Goal: Information Seeking & Learning: Learn about a topic

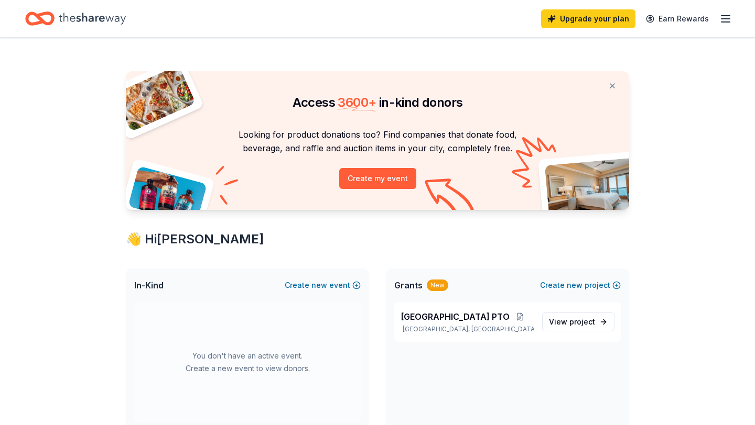
scroll to position [49, 0]
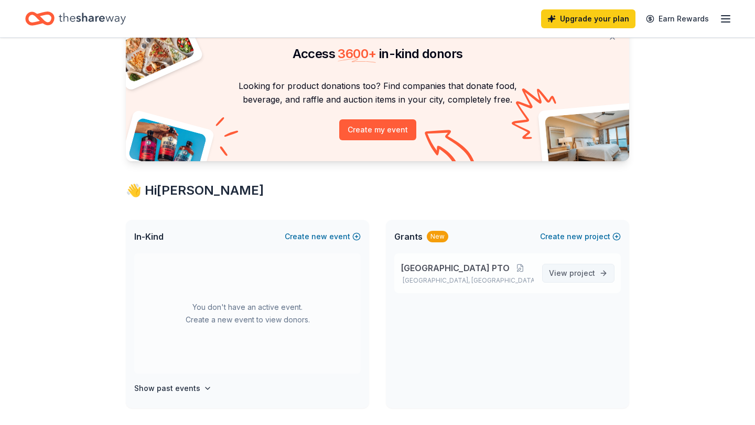
click at [585, 278] on span "View project" at bounding box center [572, 273] width 46 height 13
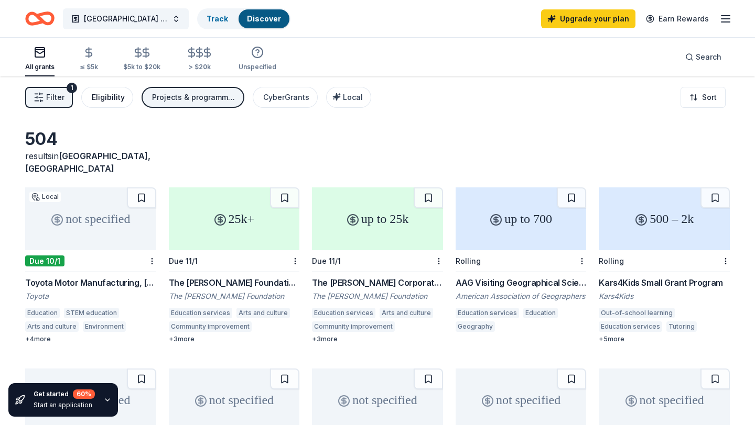
click at [116, 94] on div "Eligibility" at bounding box center [108, 97] width 33 height 13
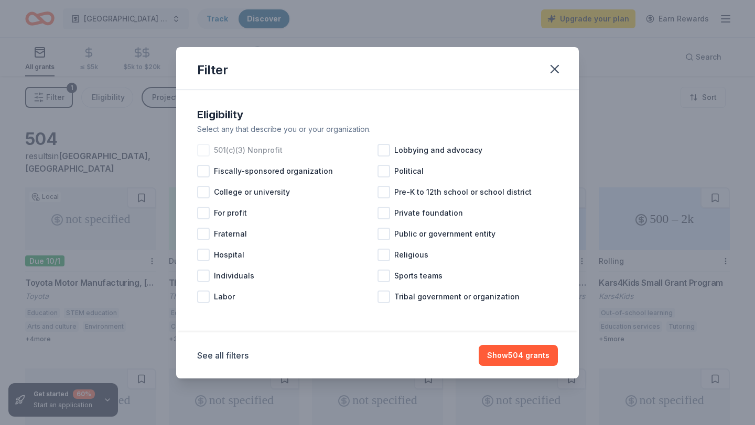
click at [211, 155] on div "501(c)(3) Nonprofit" at bounding box center [287, 150] width 180 height 21
click at [542, 360] on button "Show 427 grants" at bounding box center [518, 355] width 79 height 21
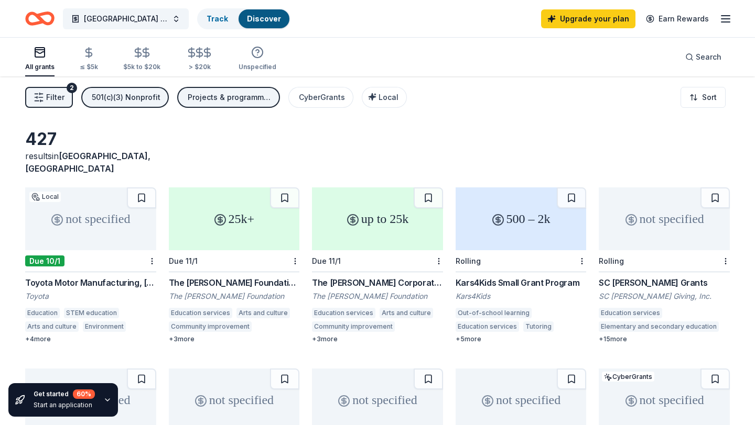
click at [57, 93] on span "Filter" at bounding box center [55, 97] width 18 height 13
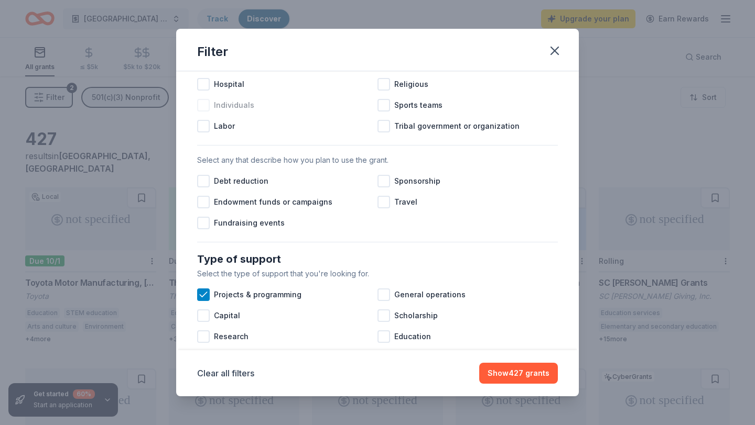
scroll to position [290, 0]
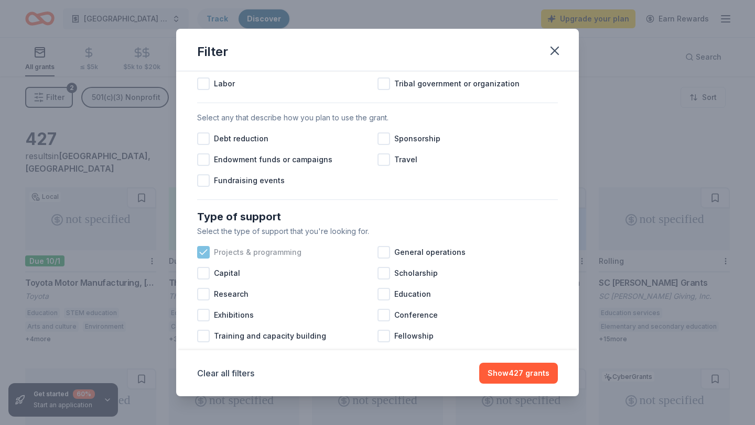
click at [203, 252] on icon at bounding box center [203, 252] width 10 height 10
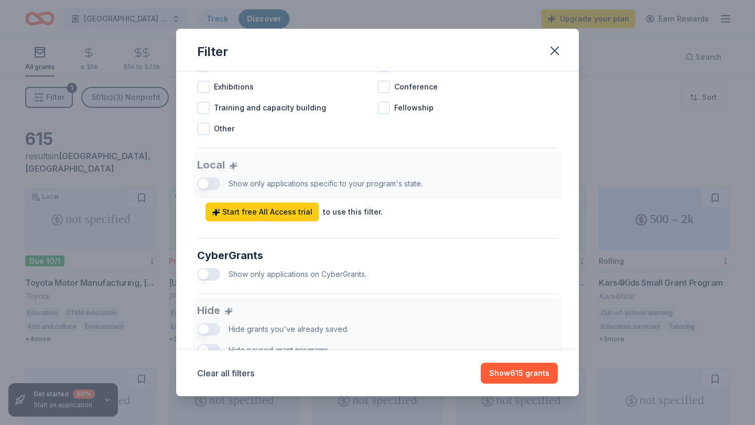
scroll to position [611, 0]
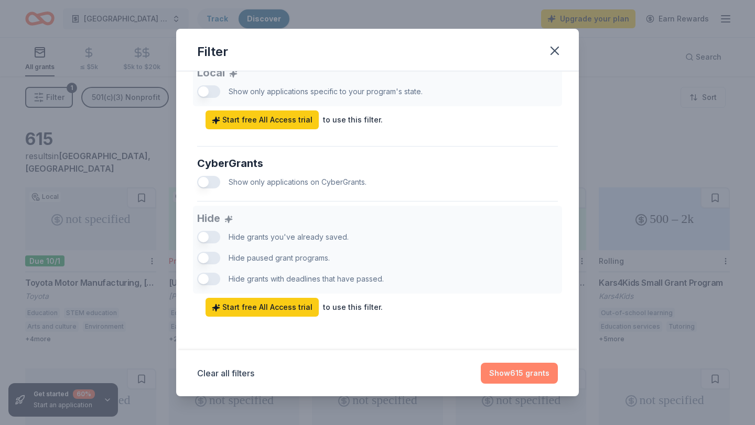
click at [541, 371] on button "Show 615 grants" at bounding box center [518, 373] width 77 height 21
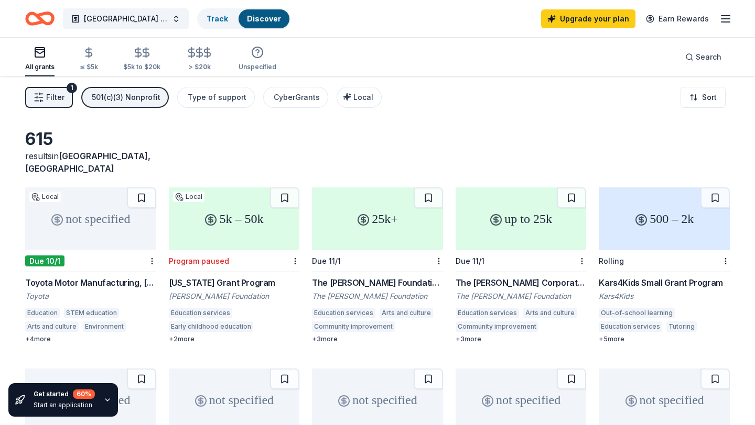
scroll to position [3, 0]
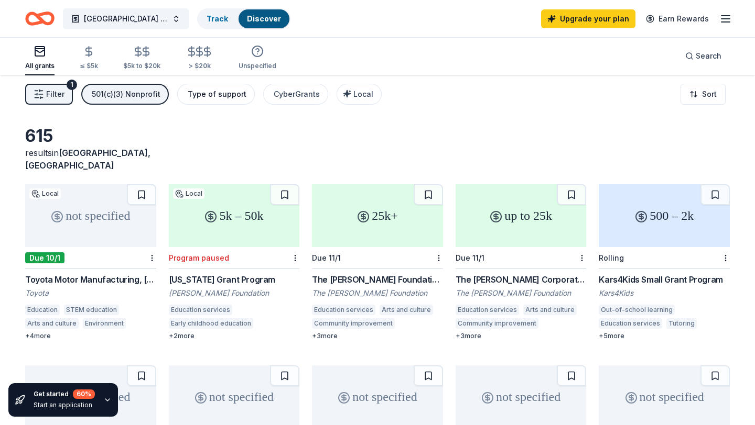
click at [202, 92] on div "Type of support" at bounding box center [217, 94] width 59 height 13
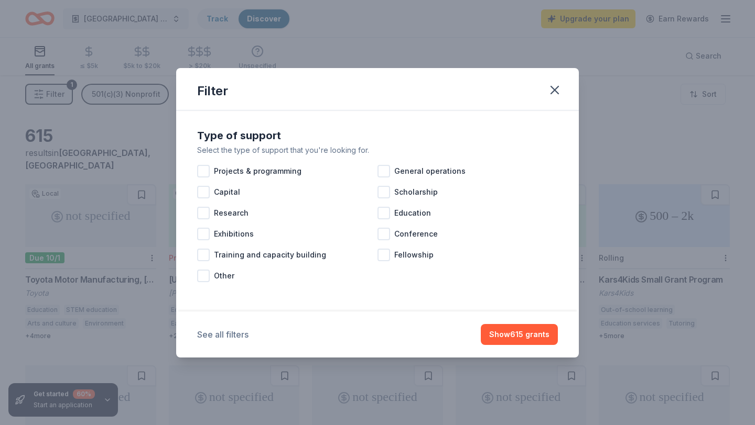
click at [221, 331] on button "See all filters" at bounding box center [222, 335] width 51 height 13
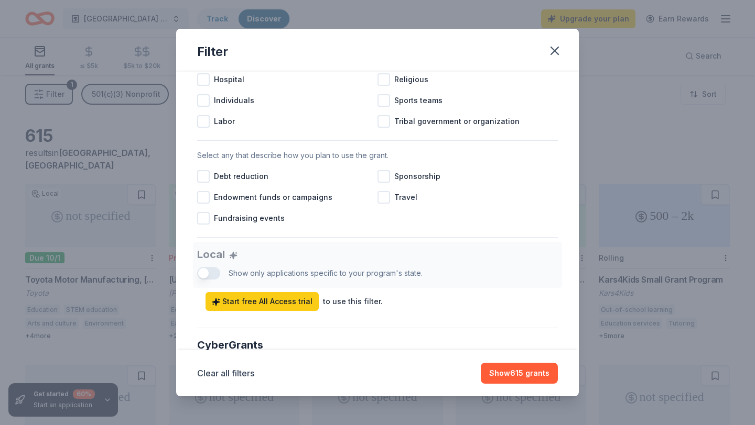
scroll to position [429, 0]
click at [207, 215] on div at bounding box center [203, 219] width 13 height 13
click at [522, 382] on button "Show 557 grants" at bounding box center [518, 373] width 78 height 21
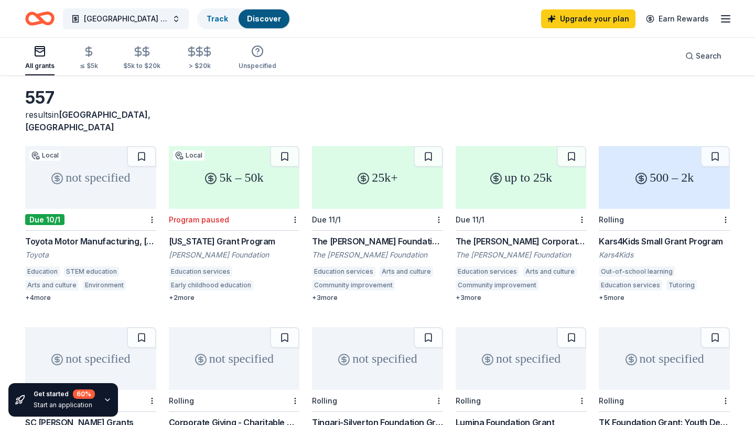
scroll to position [40, 0]
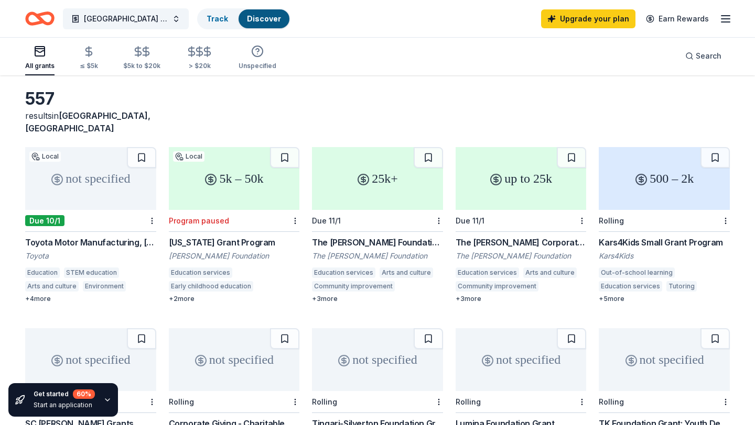
click at [84, 163] on div "not specified" at bounding box center [90, 178] width 131 height 63
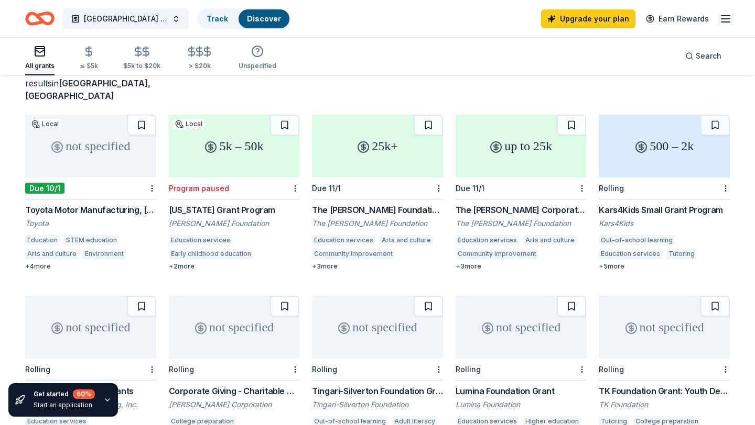
scroll to position [75, 0]
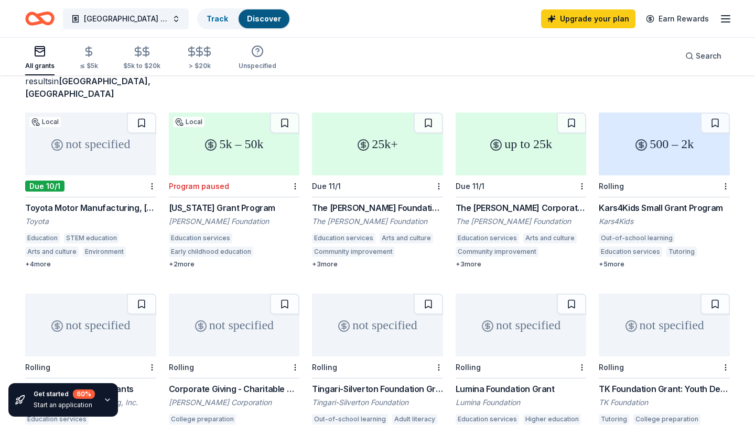
click at [263, 126] on div "5k – 50k" at bounding box center [234, 144] width 131 height 63
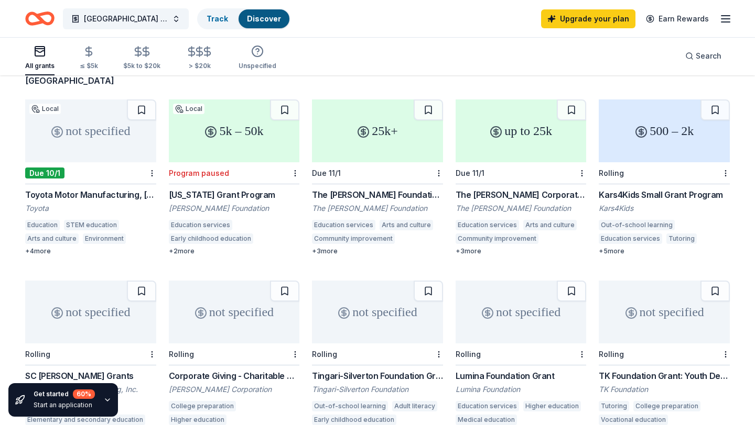
scroll to position [86, 0]
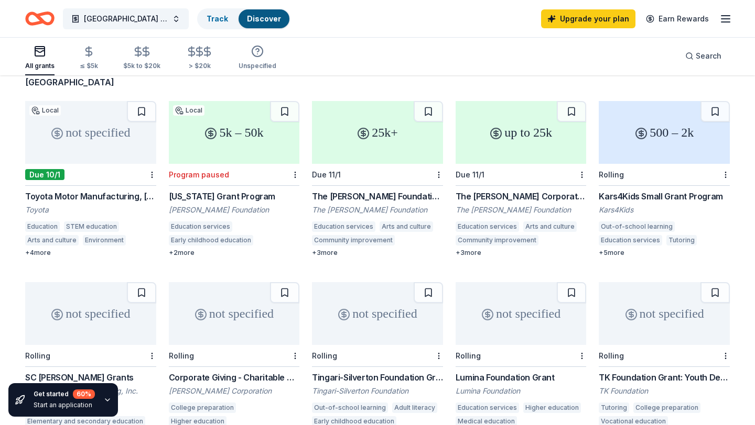
click at [386, 138] on div "25k+" at bounding box center [377, 132] width 131 height 63
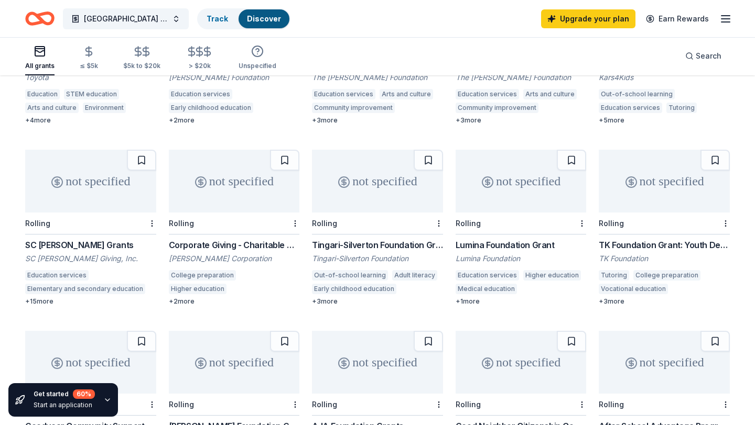
scroll to position [220, 0]
click at [79, 182] on div "not specified" at bounding box center [90, 180] width 131 height 63
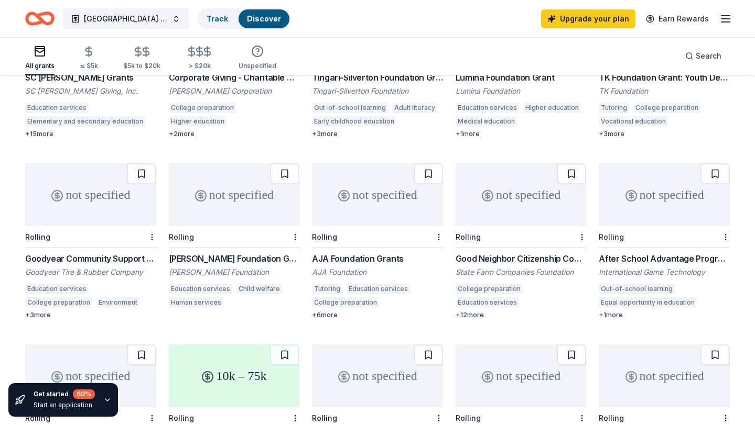
scroll to position [414, 0]
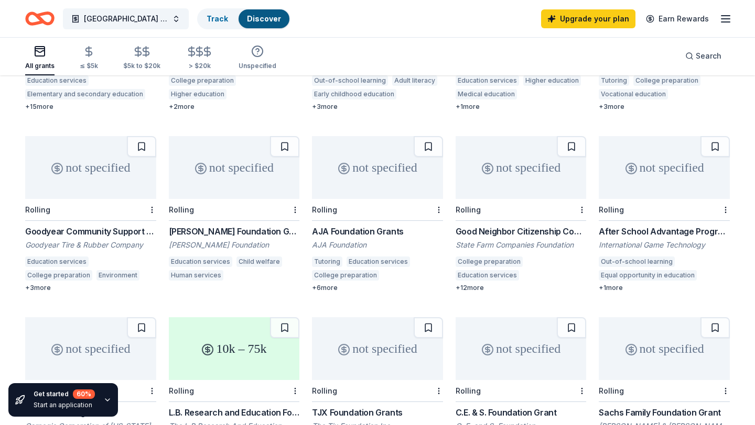
click at [113, 161] on div "not specified" at bounding box center [90, 167] width 131 height 63
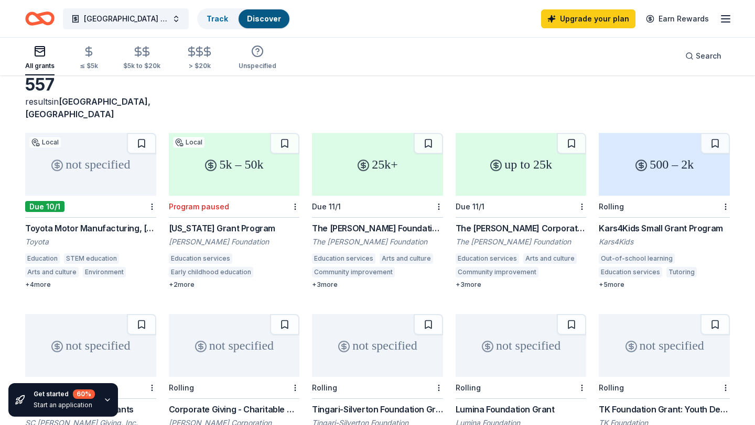
scroll to position [0, 0]
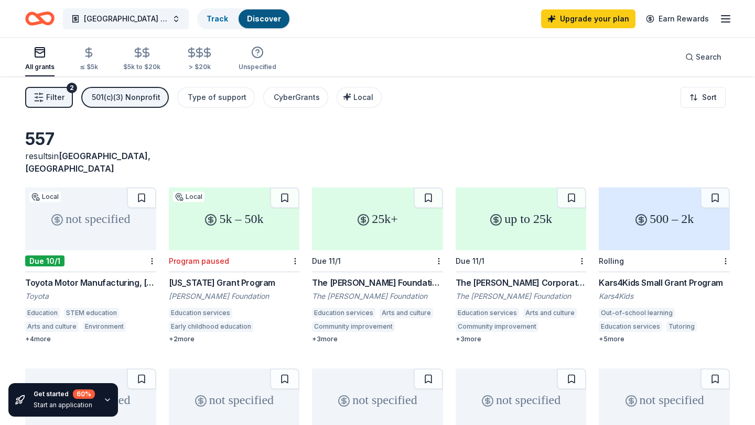
click at [728, 19] on line "button" at bounding box center [725, 19] width 8 height 0
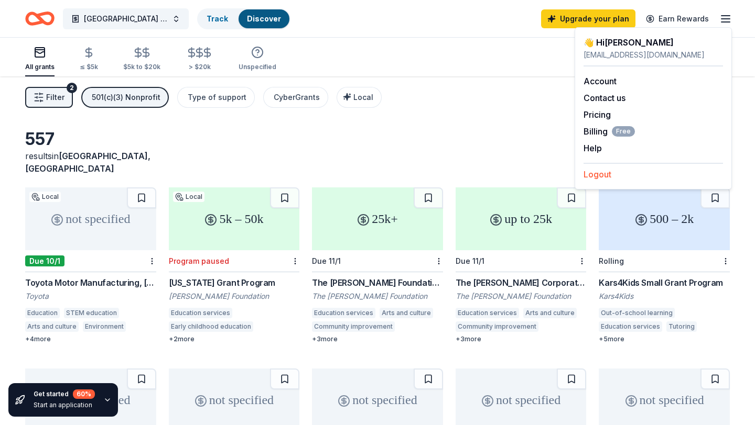
click at [606, 178] on button "Logout" at bounding box center [597, 174] width 28 height 13
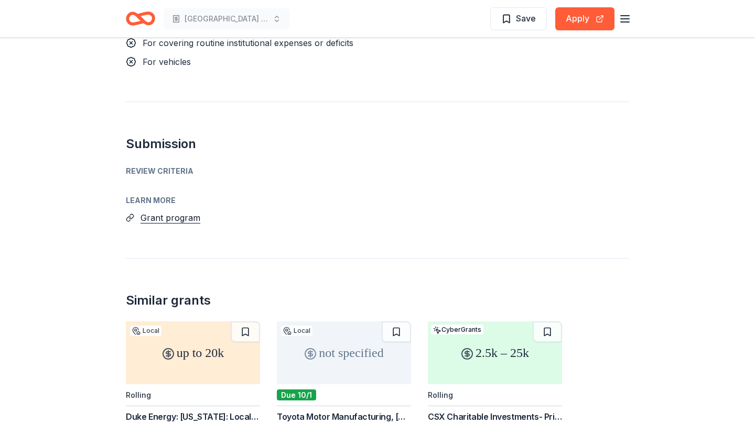
scroll to position [1202, 0]
click at [164, 165] on div "Review Criteria" at bounding box center [377, 171] width 503 height 13
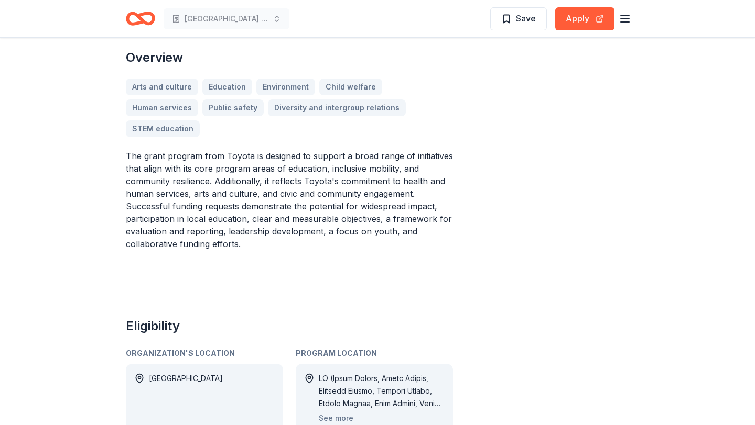
scroll to position [338, 0]
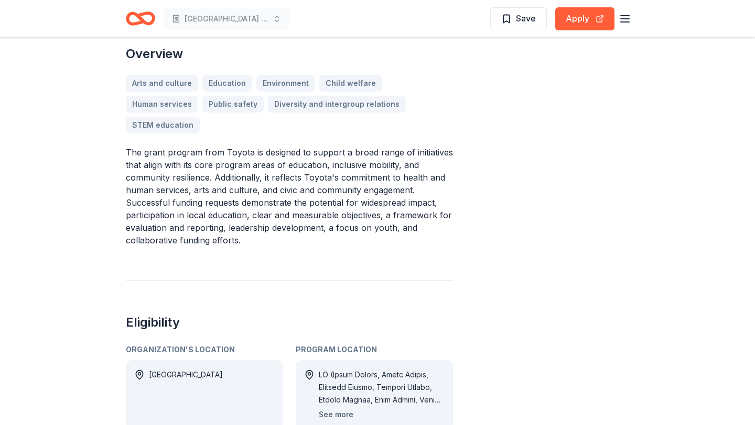
click at [326, 409] on button "See more" at bounding box center [336, 415] width 35 height 13
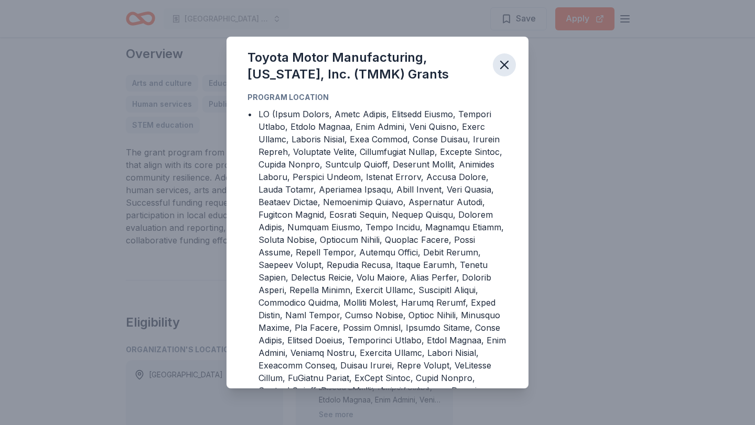
click at [505, 63] on icon "button" at bounding box center [503, 64] width 7 height 7
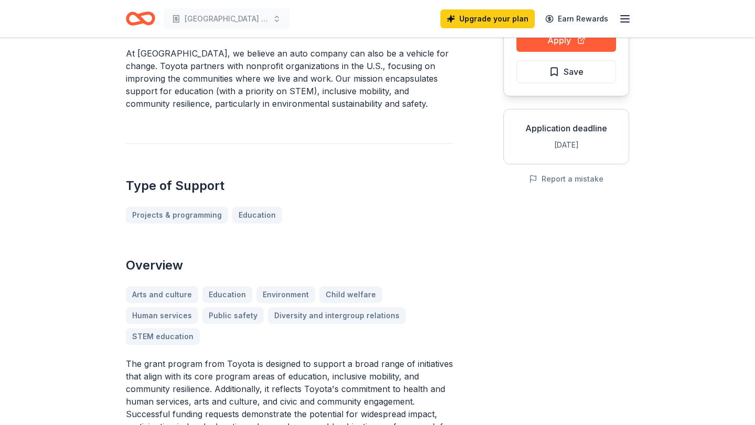
scroll to position [94, 0]
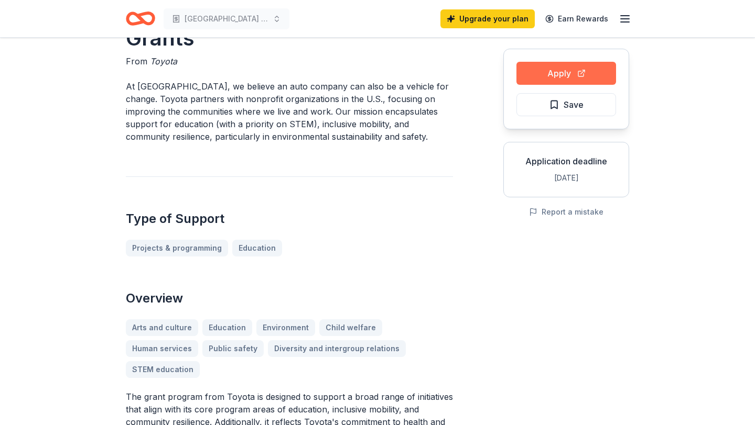
click at [532, 76] on button "Apply" at bounding box center [566, 73] width 100 height 23
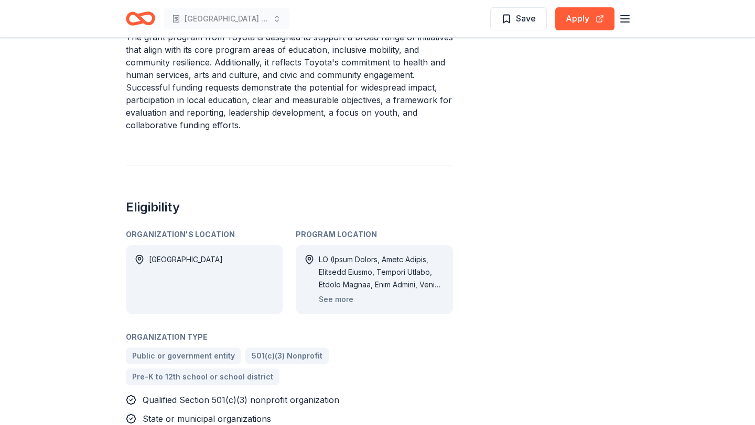
scroll to position [520, 0]
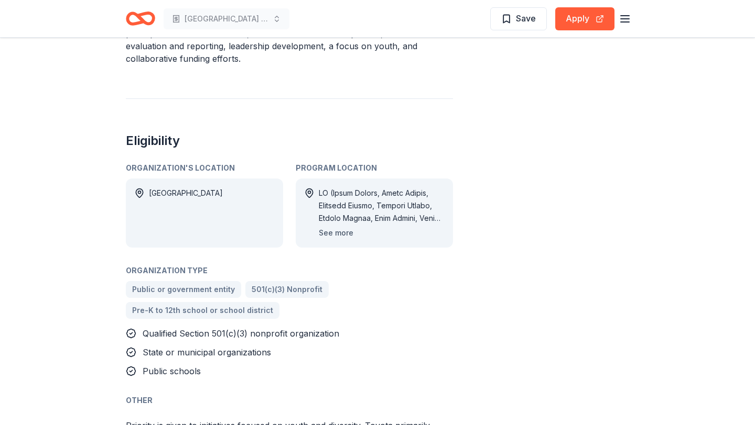
click at [347, 227] on button "See more" at bounding box center [336, 233] width 35 height 13
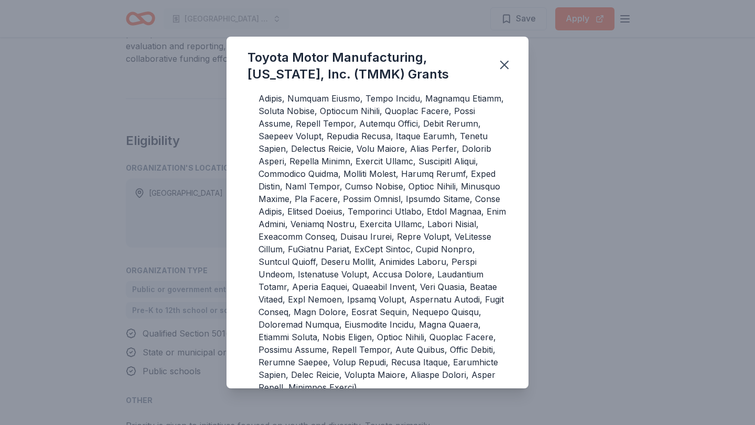
scroll to position [155, 0]
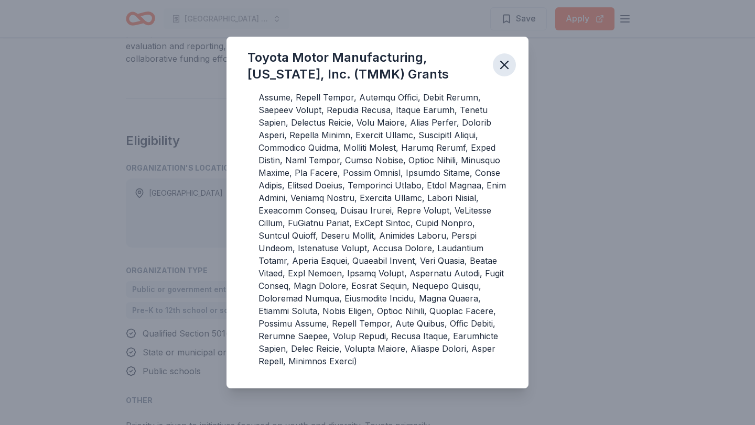
click at [503, 62] on icon "button" at bounding box center [504, 65] width 15 height 15
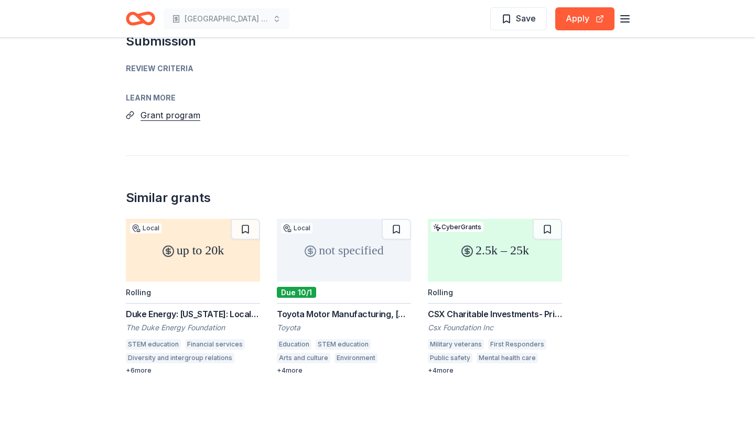
scroll to position [1305, 0]
click at [336, 218] on div "not specified" at bounding box center [344, 249] width 134 height 63
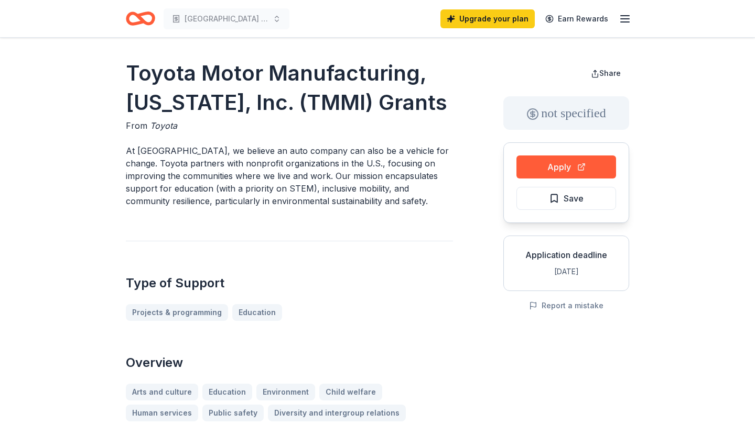
scroll to position [30, 0]
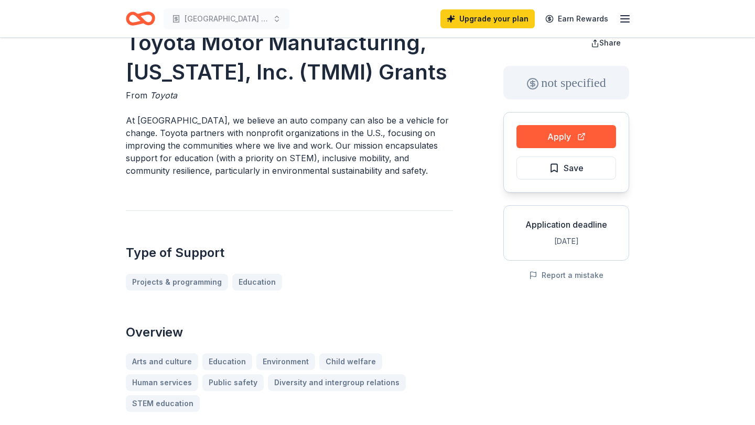
click at [553, 148] on div "Apply Save" at bounding box center [566, 152] width 126 height 81
click at [553, 138] on button "Apply" at bounding box center [566, 136] width 100 height 23
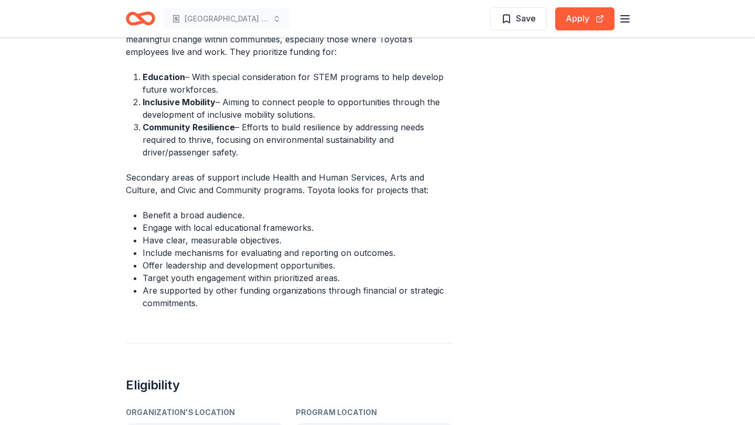
scroll to position [234, 0]
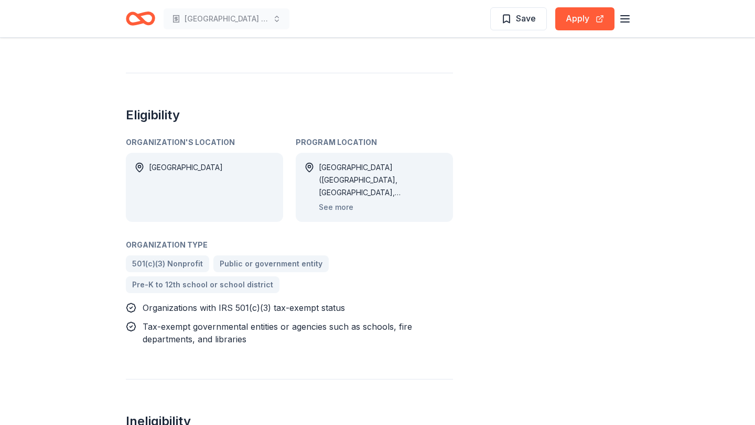
scroll to position [493, 0]
click at [340, 204] on button "See more" at bounding box center [336, 206] width 35 height 13
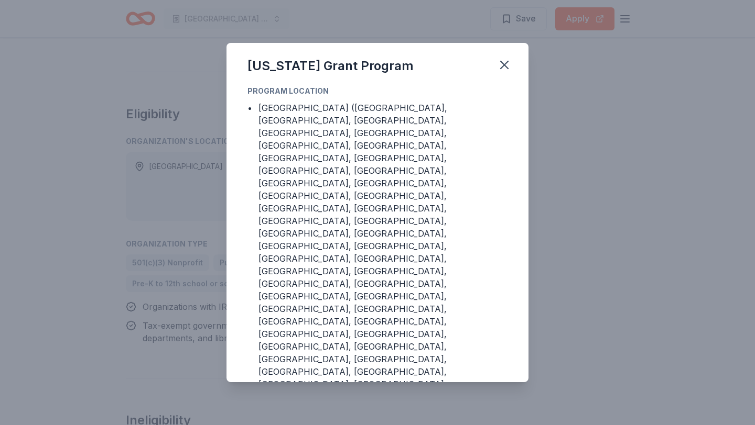
click at [408, 37] on div "Kentucky Grant Program Program Location • KY (Adair County, Bath County, Bell C…" at bounding box center [377, 212] width 755 height 425
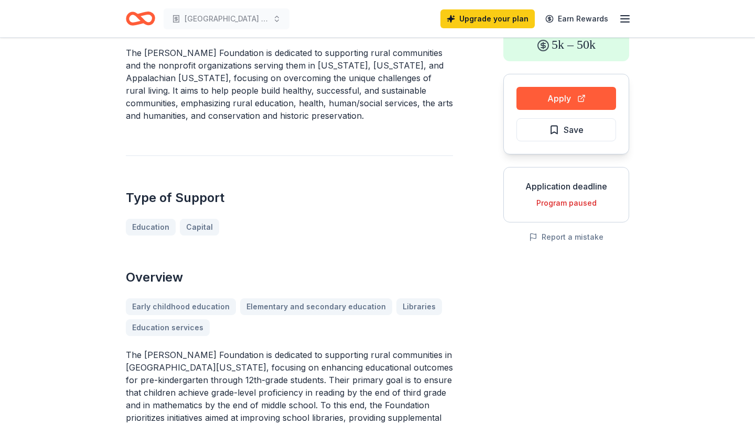
scroll to position [0, 0]
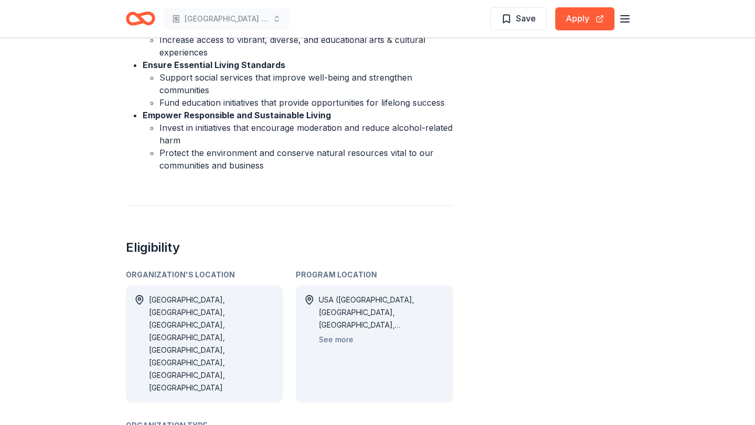
scroll to position [428, 0]
click at [345, 337] on button "See more" at bounding box center [336, 339] width 35 height 13
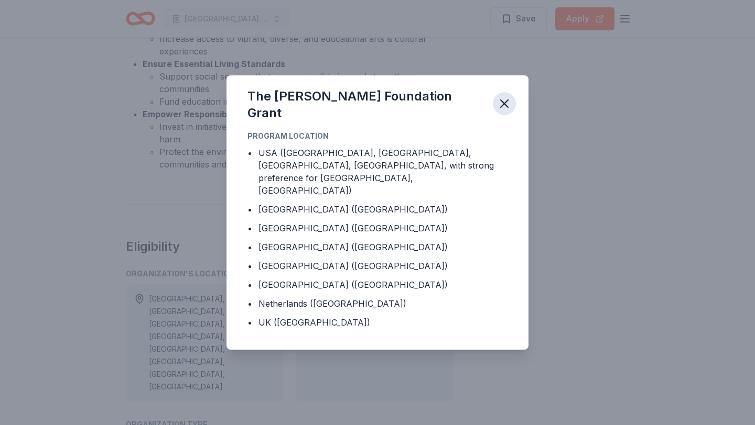
click at [505, 107] on icon "button" at bounding box center [503, 103] width 7 height 7
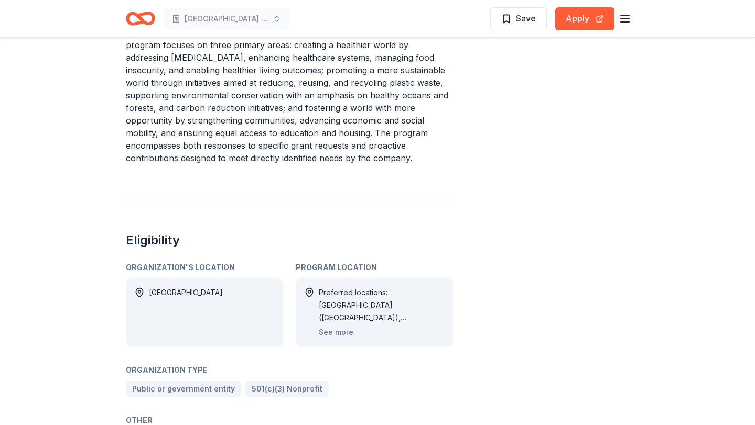
scroll to position [557, 0]
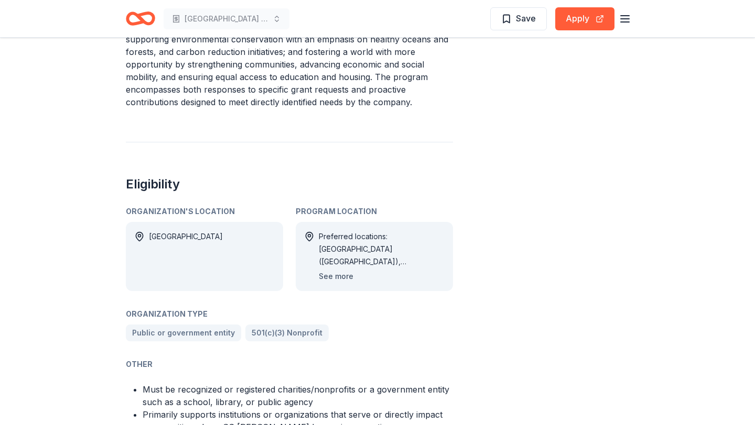
click at [343, 278] on button "See more" at bounding box center [336, 276] width 35 height 13
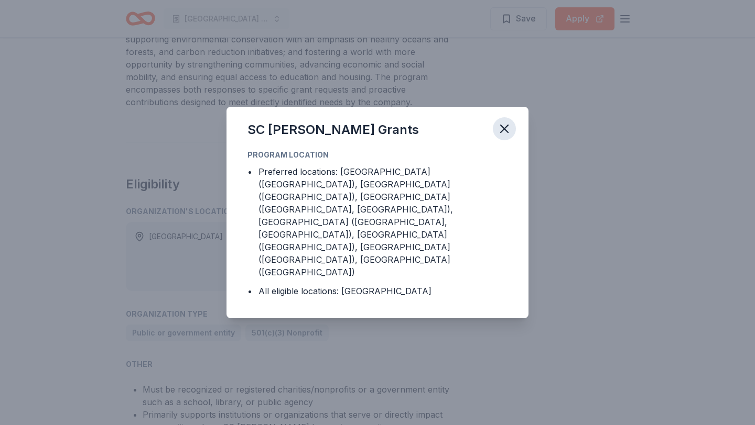
click at [511, 136] on icon "button" at bounding box center [504, 129] width 15 height 15
